Goal: Task Accomplishment & Management: Manage account settings

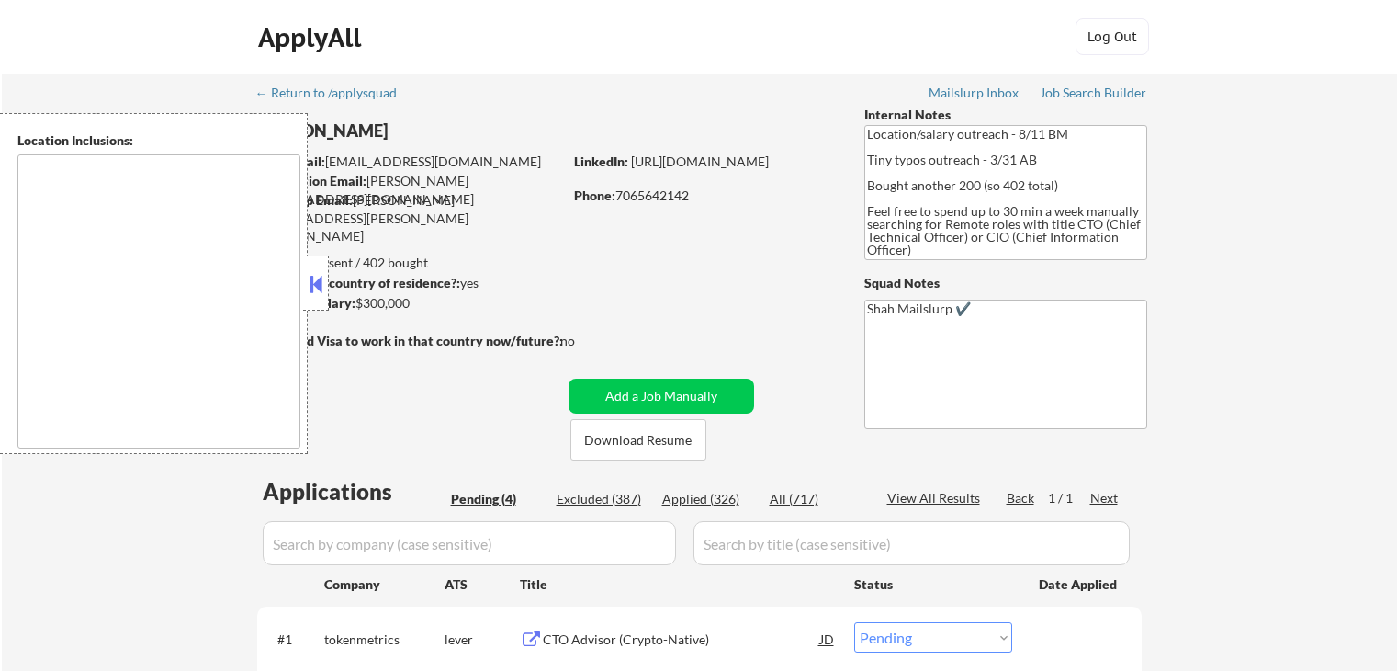
select select ""pending""
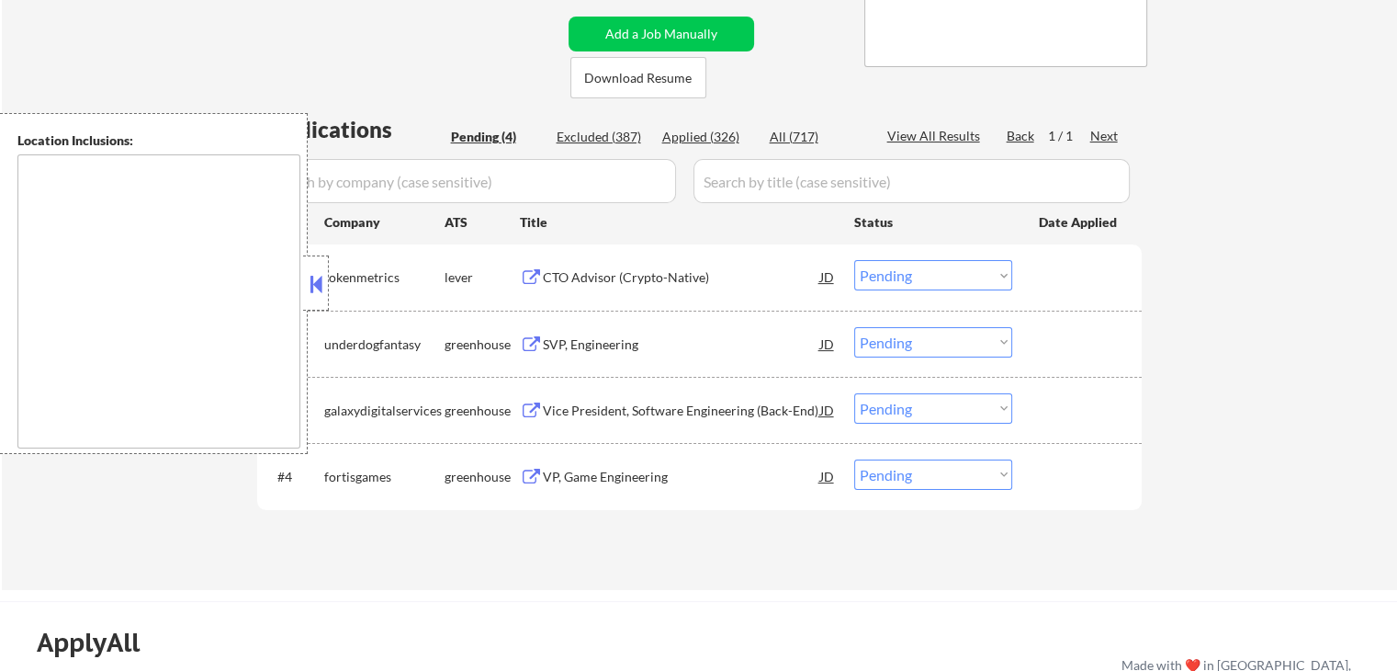
scroll to position [459, 0]
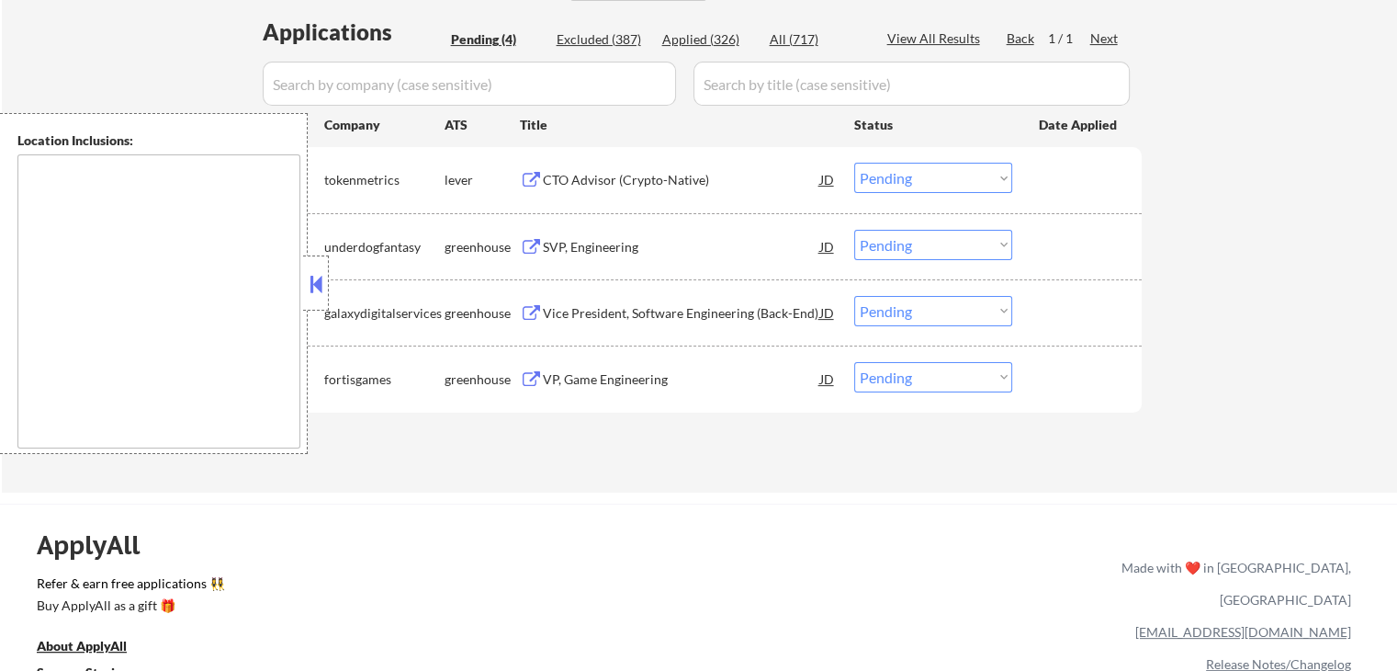
click at [540, 182] on button at bounding box center [531, 180] width 23 height 17
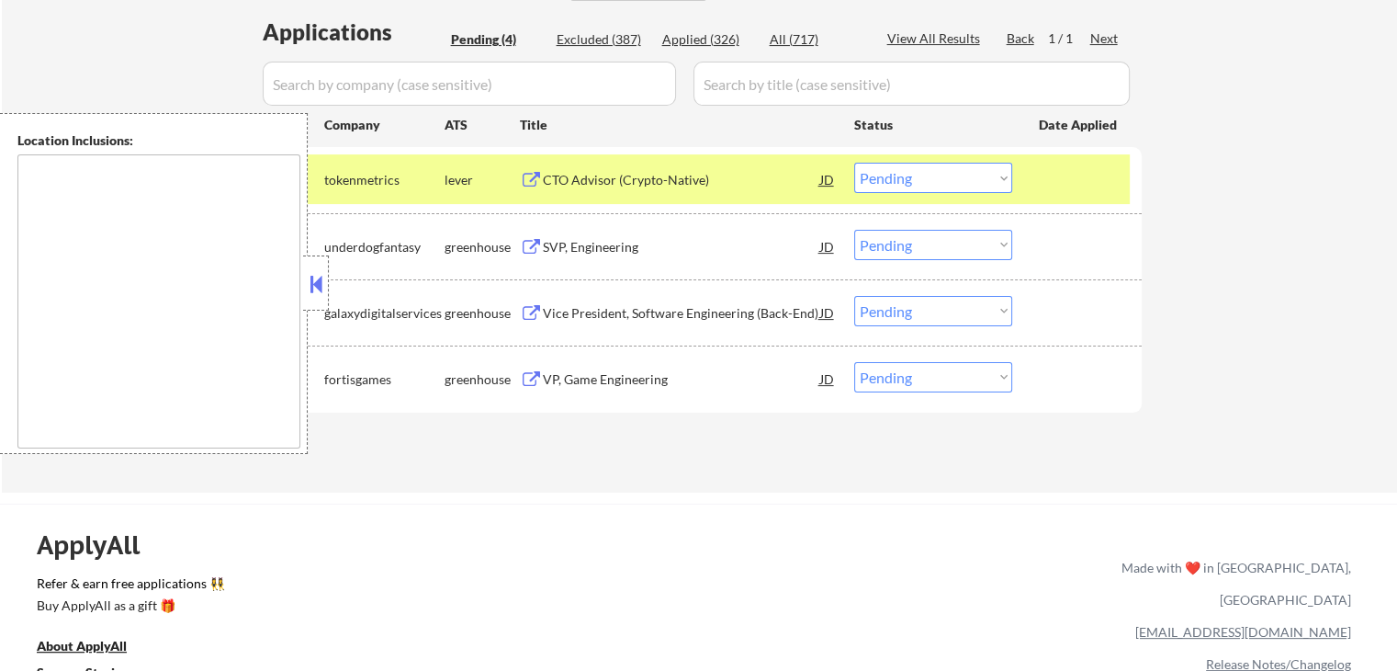
click at [552, 239] on div "SVP, Engineering" at bounding box center [681, 247] width 277 height 18
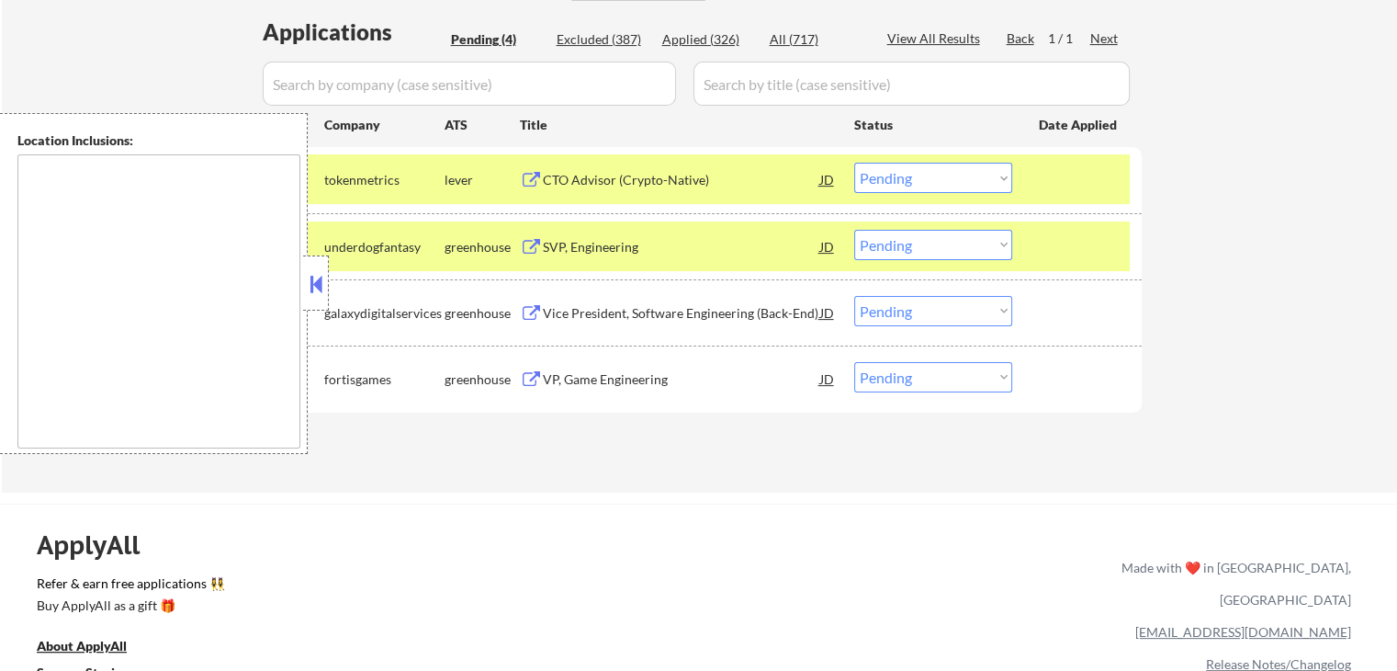
click at [552, 304] on div "Vice President, Software Engineering (Back-End)" at bounding box center [681, 313] width 277 height 18
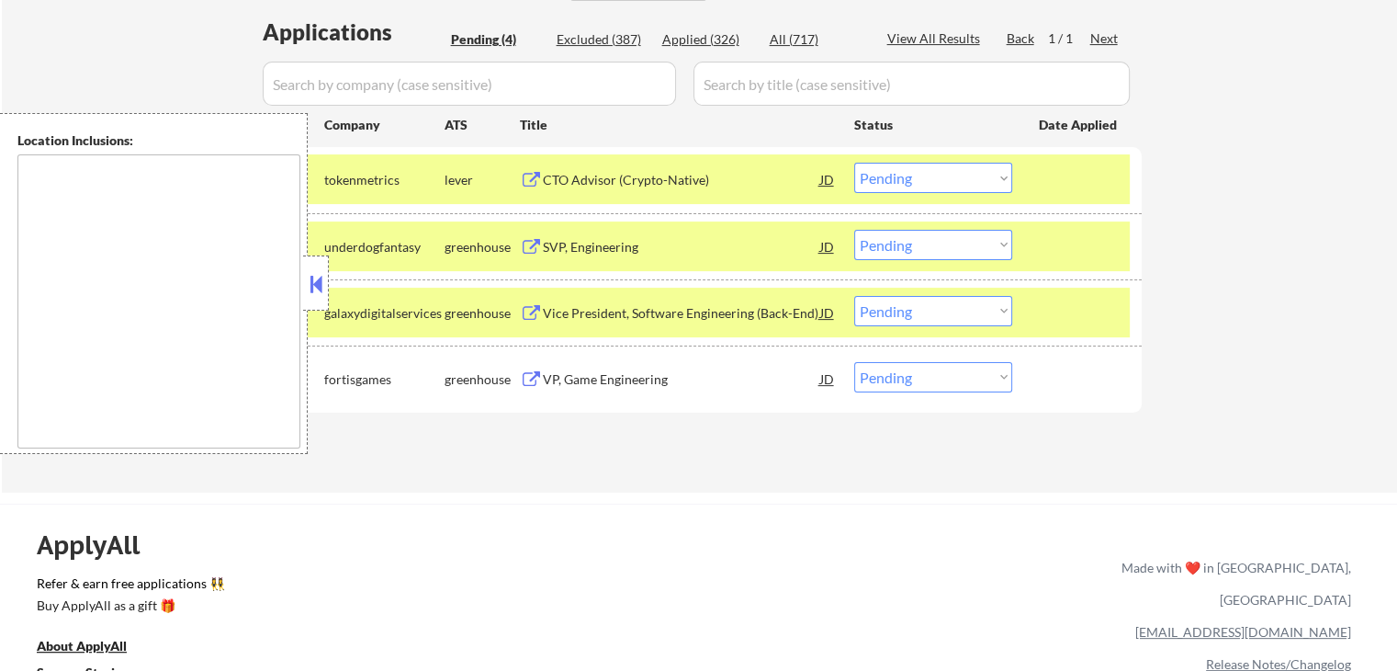
click at [544, 374] on div "VP, Game Engineering" at bounding box center [681, 379] width 277 height 18
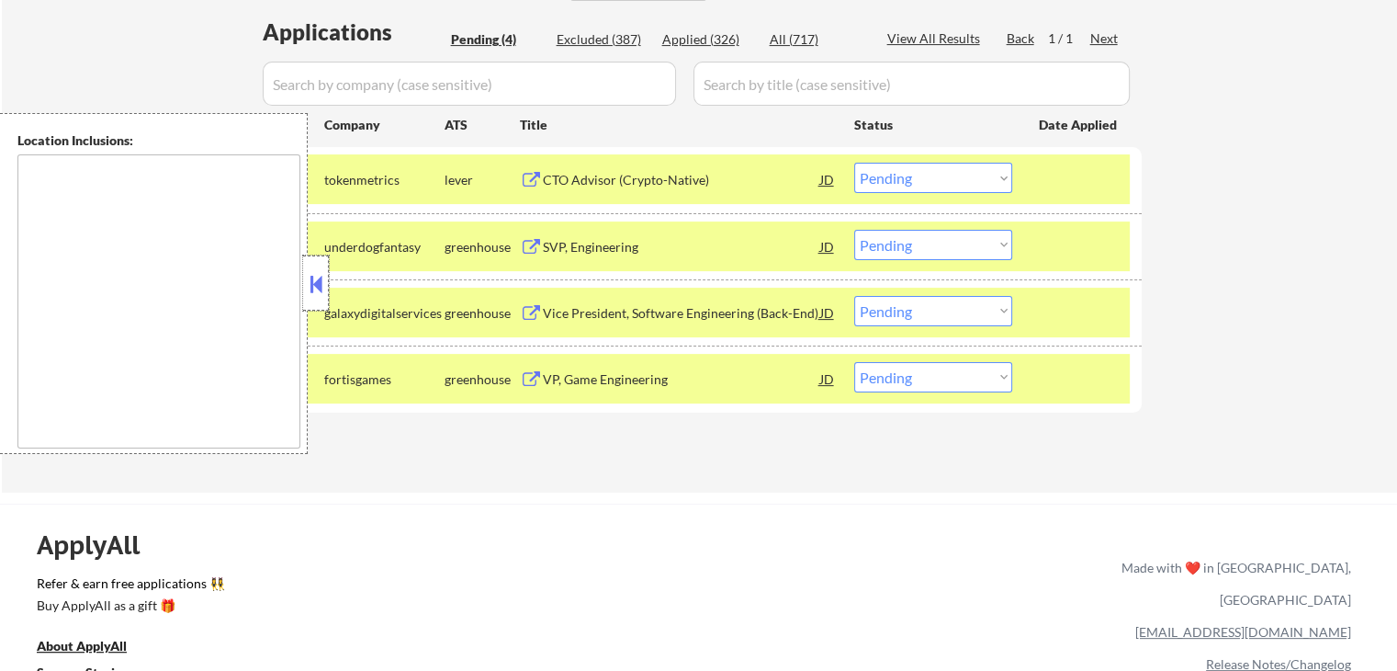
click at [318, 268] on div at bounding box center [316, 282] width 26 height 55
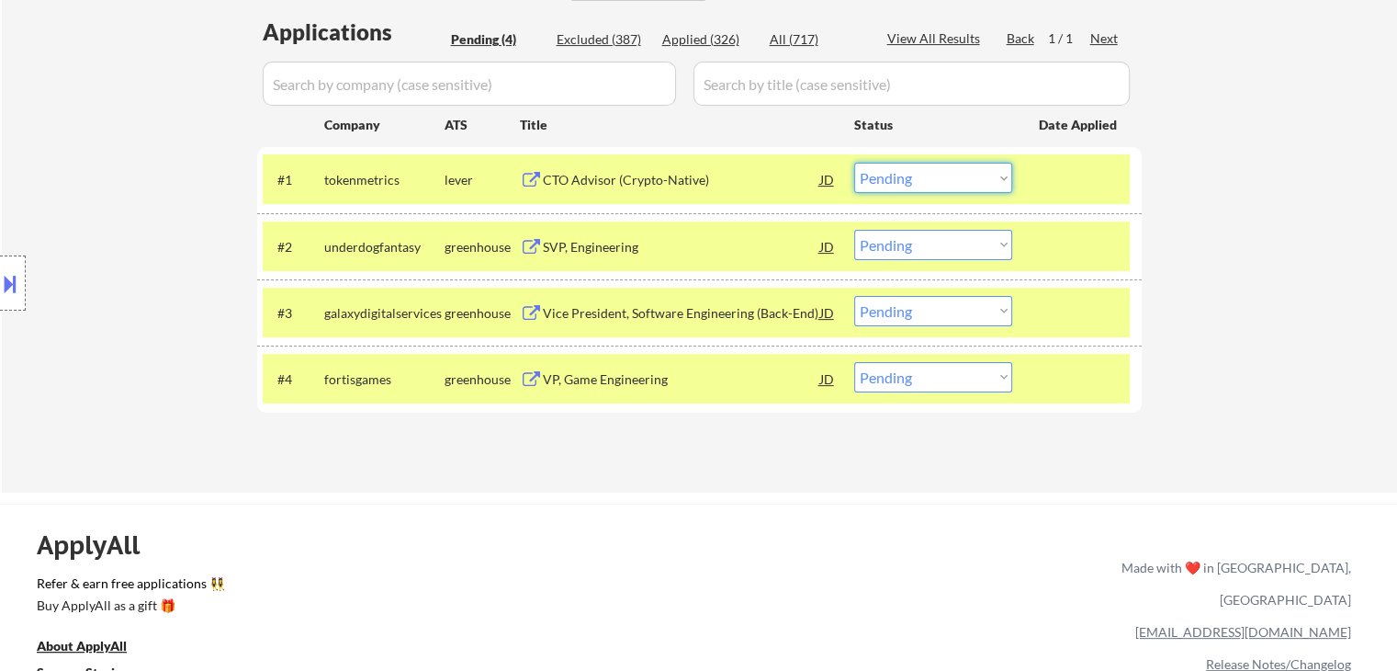
drag, startPoint x: 935, startPoint y: 175, endPoint x: 950, endPoint y: 189, distance: 20.2
click at [935, 175] on select "Choose an option... Pending Applied Excluded (Questions) Excluded (Expired) Exc…" at bounding box center [933, 178] width 158 height 30
click at [854, 163] on select "Choose an option... Pending Applied Excluded (Questions) Excluded (Expired) Exc…" at bounding box center [933, 178] width 158 height 30
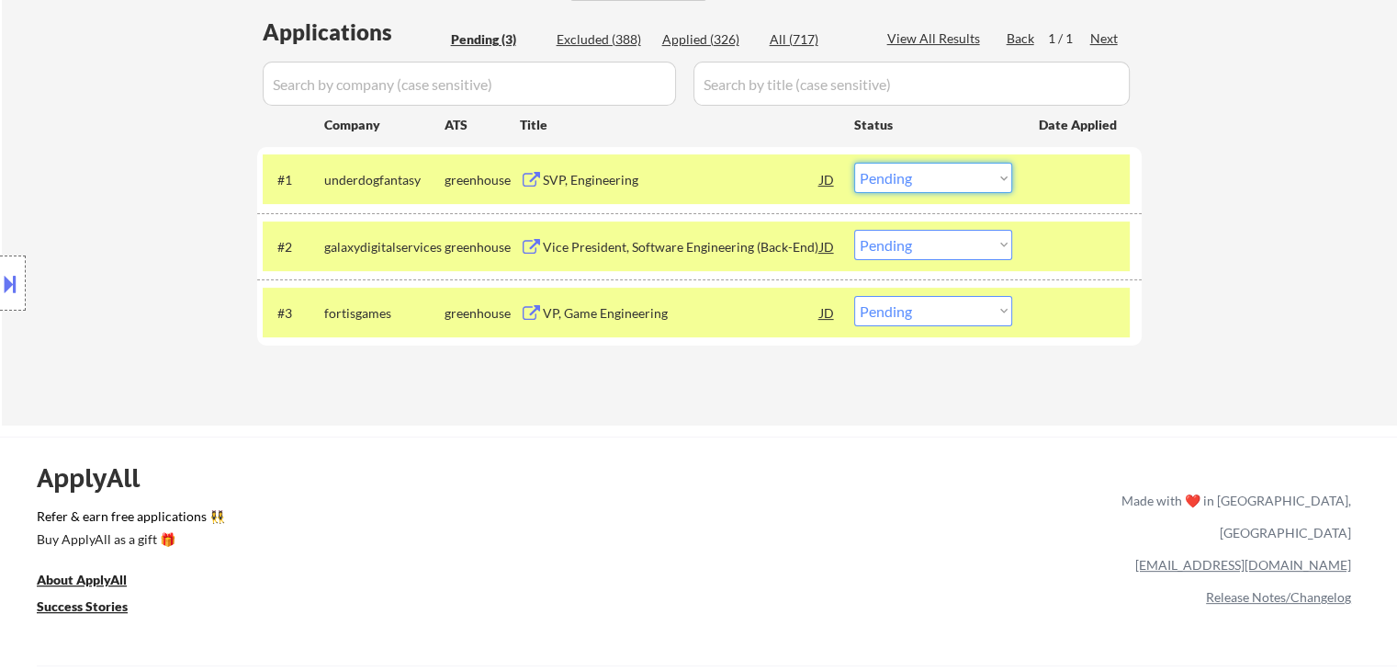
click at [905, 187] on select "Choose an option... Pending Applied Excluded (Questions) Excluded (Expired) Exc…" at bounding box center [933, 178] width 158 height 30
click at [854, 163] on select "Choose an option... Pending Applied Excluded (Questions) Excluded (Expired) Exc…" at bounding box center [933, 178] width 158 height 30
select select ""pending""
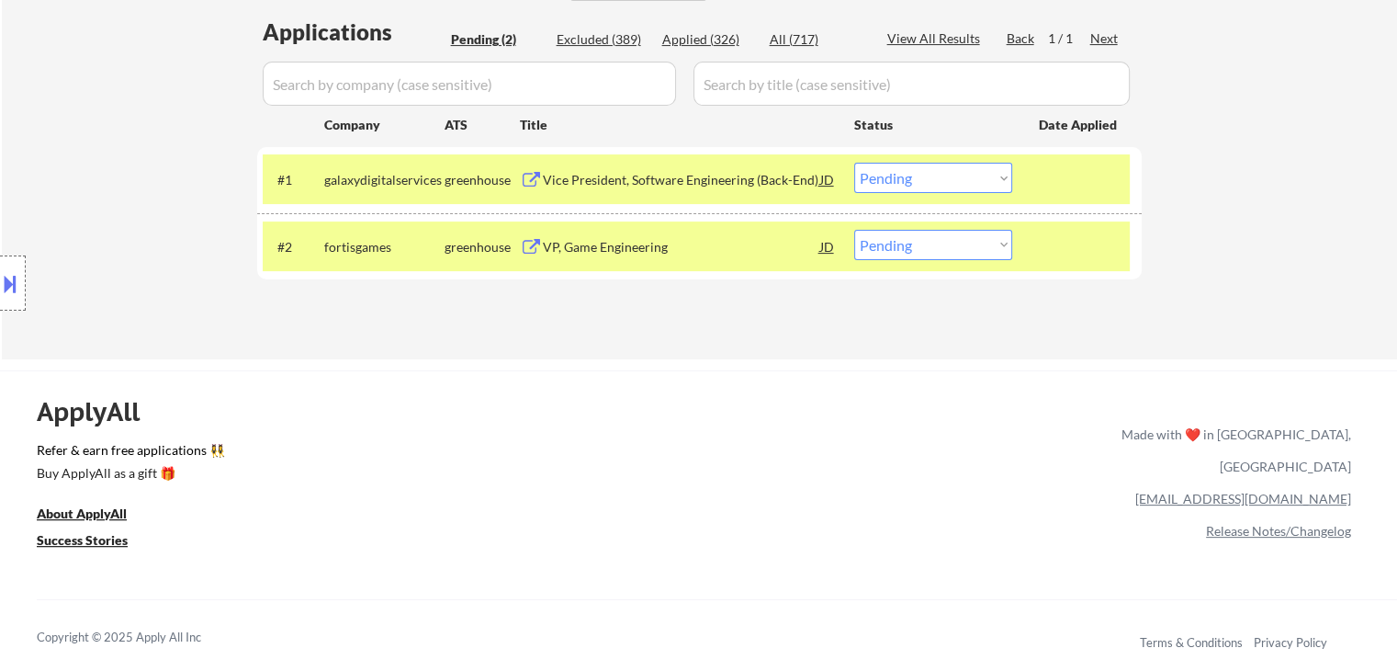
drag, startPoint x: 912, startPoint y: 245, endPoint x: 915, endPoint y: 256, distance: 11.4
click at [913, 244] on select "Choose an option... Pending Applied Excluded (Questions) Excluded (Expired) Exc…" at bounding box center [933, 245] width 158 height 30
select select ""applied""
click at [854, 230] on select "Choose an option... Pending Applied Excluded (Questions) Excluded (Expired) Exc…" at bounding box center [933, 245] width 158 height 30
click at [1057, 186] on div at bounding box center [1079, 179] width 81 height 33
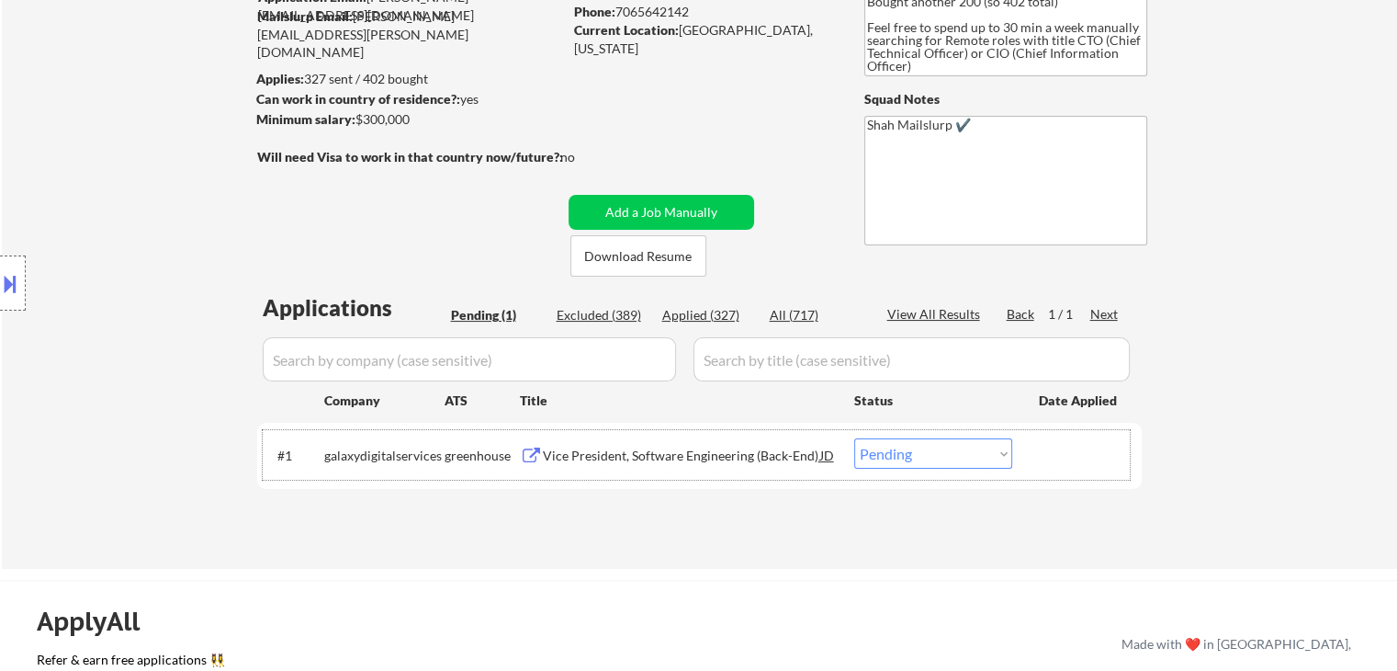
scroll to position [92, 0]
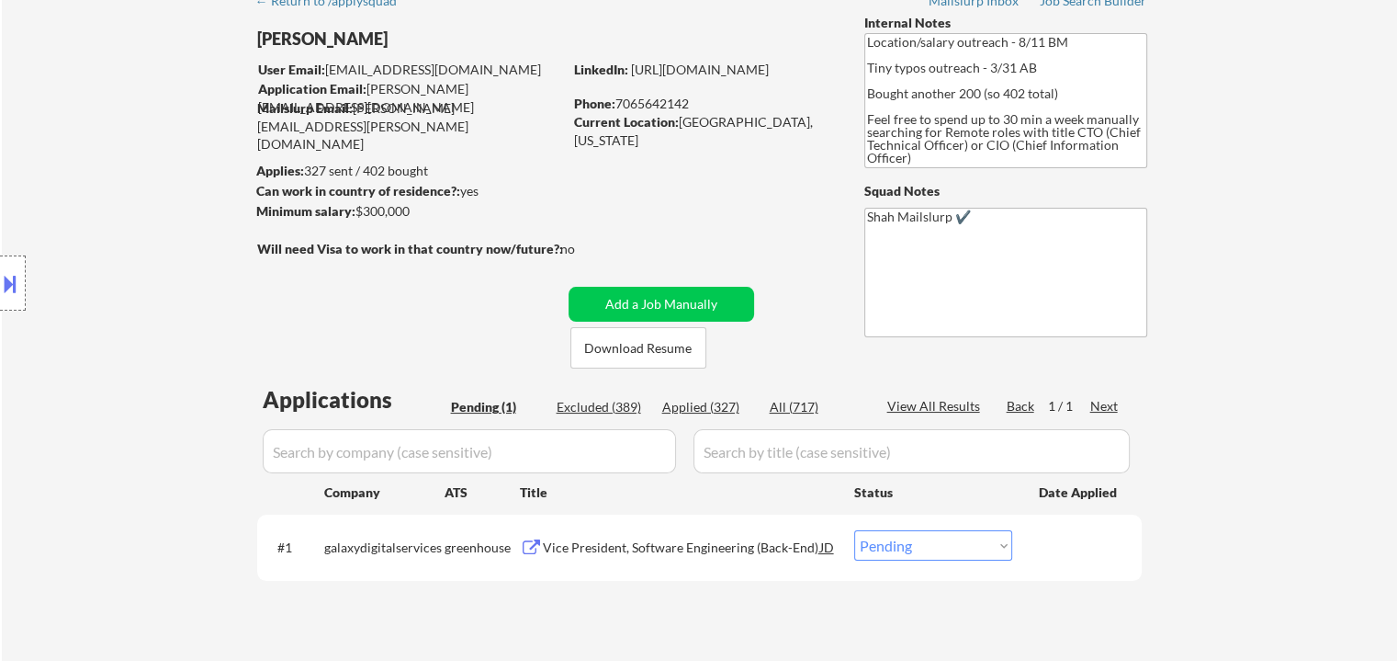
click at [651, 198] on div "← Return to /applysquad Mailslurp Inbox Job Search Builder [PERSON_NAME] User E…" at bounding box center [700, 314] width 917 height 664
